Goal: Task Accomplishment & Management: Use online tool/utility

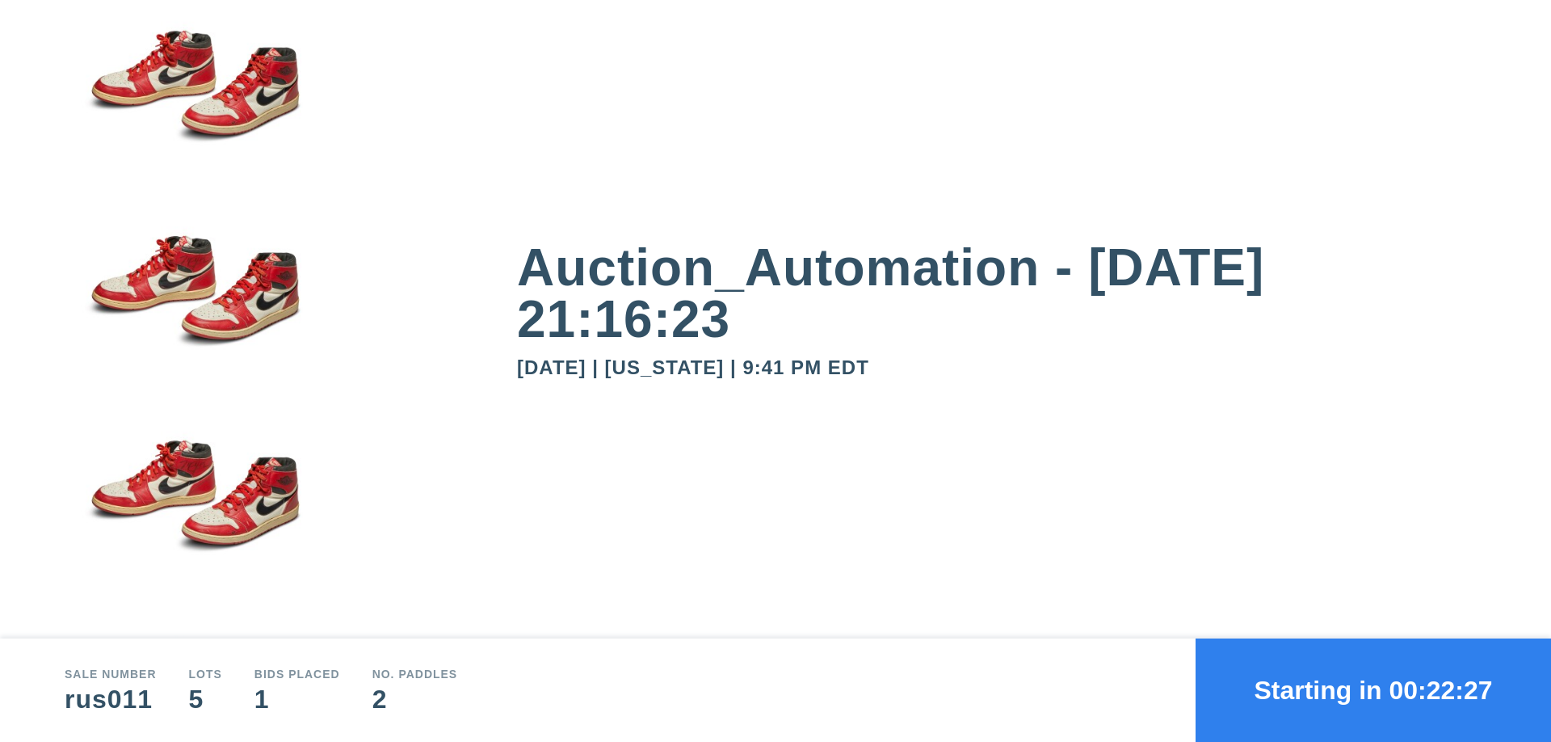
click at [1373, 690] on button "Starting in 00:22:27" at bounding box center [1373, 689] width 355 height 103
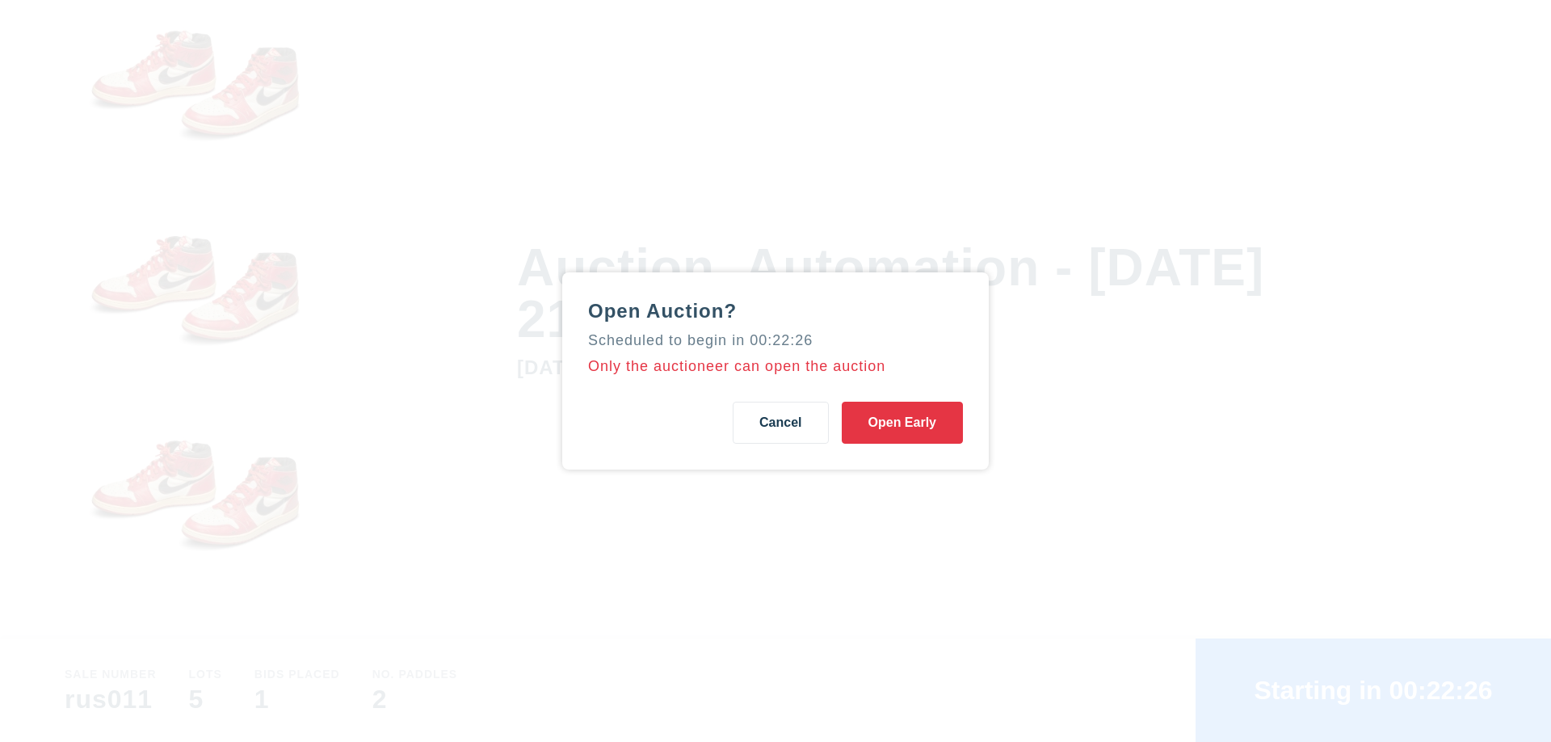
click at [902, 423] on button "Open Early" at bounding box center [902, 423] width 121 height 42
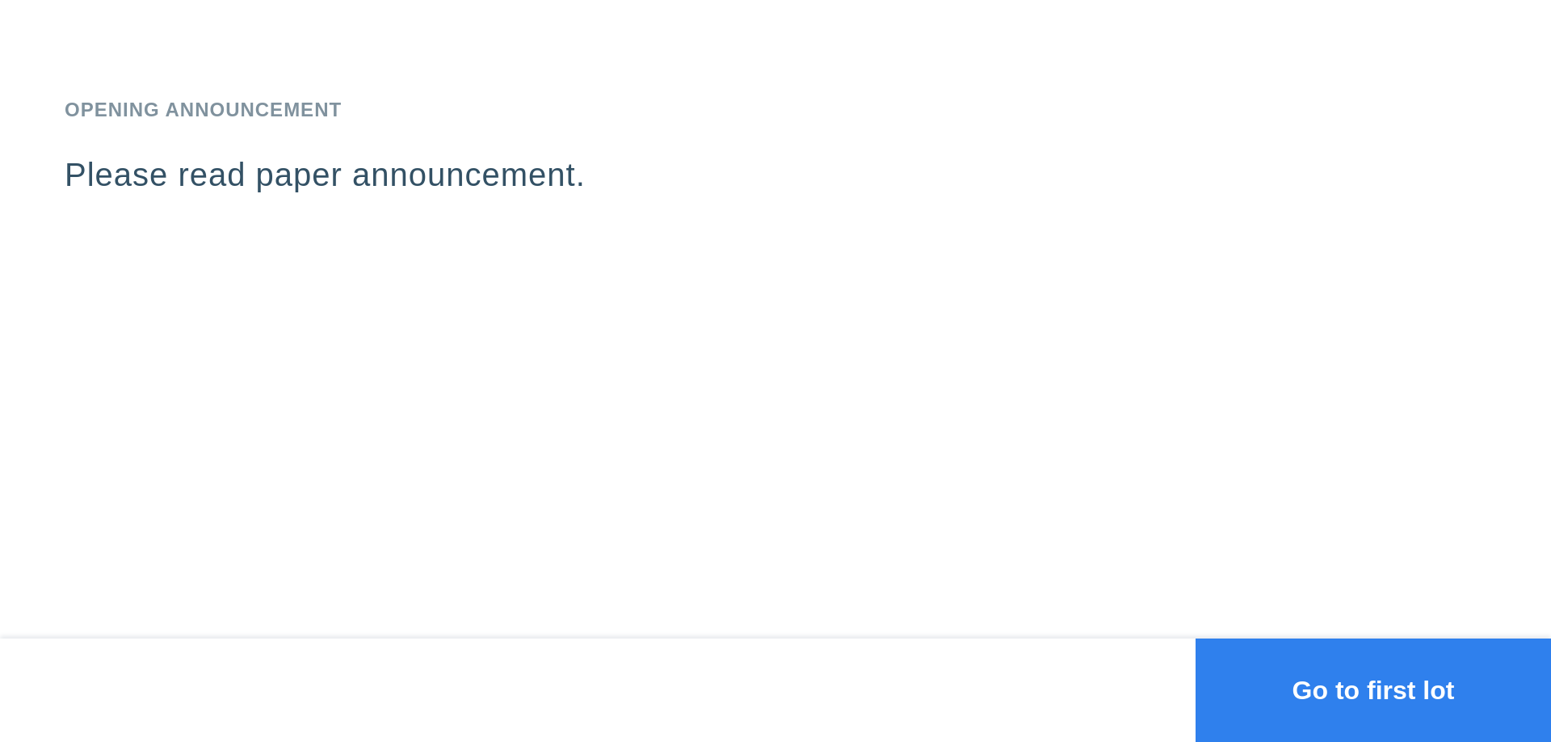
click at [1373, 690] on button "Go to first lot" at bounding box center [1373, 689] width 355 height 103
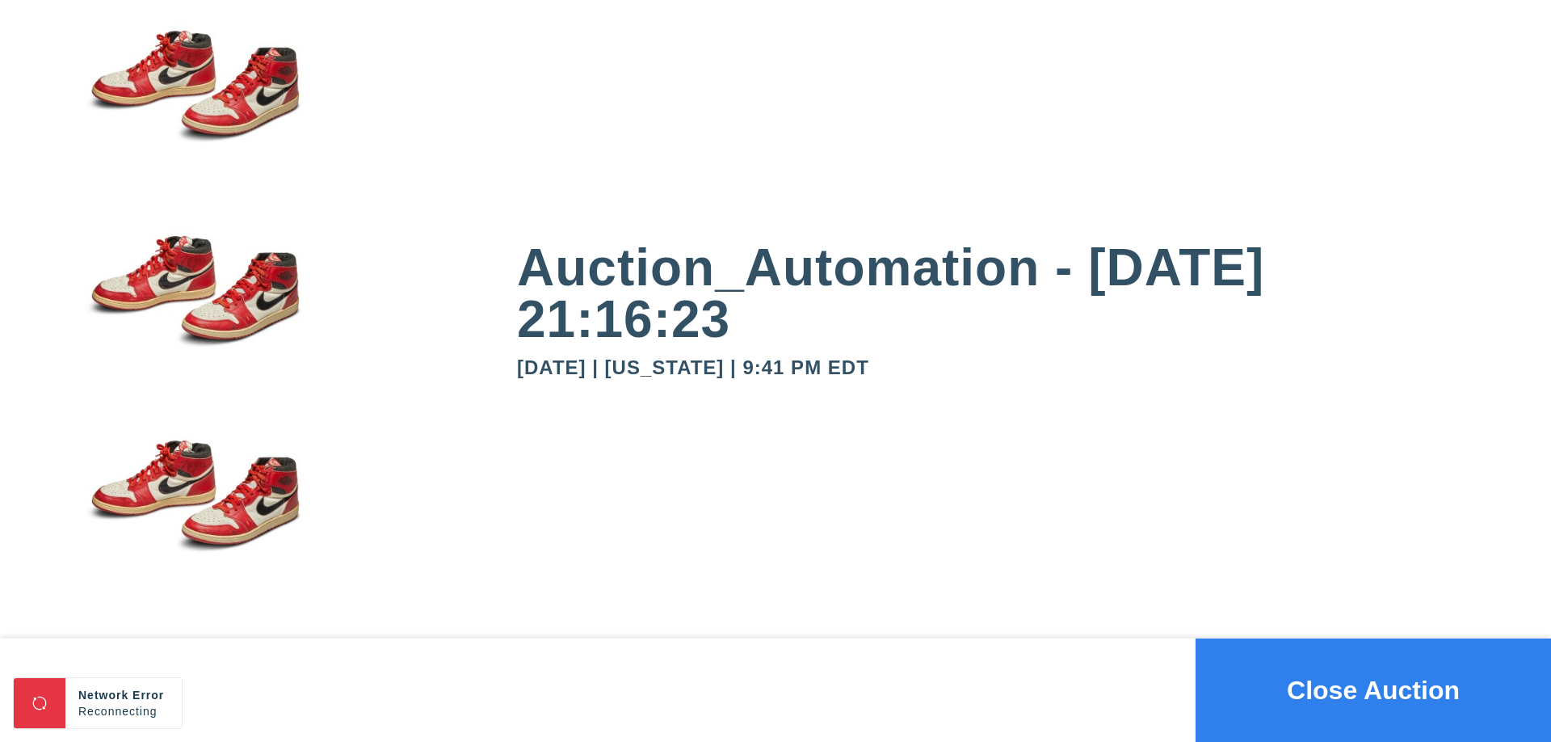
click at [1373, 690] on button "Close Auction" at bounding box center [1373, 689] width 355 height 103
